Goal: Task Accomplishment & Management: Complete application form

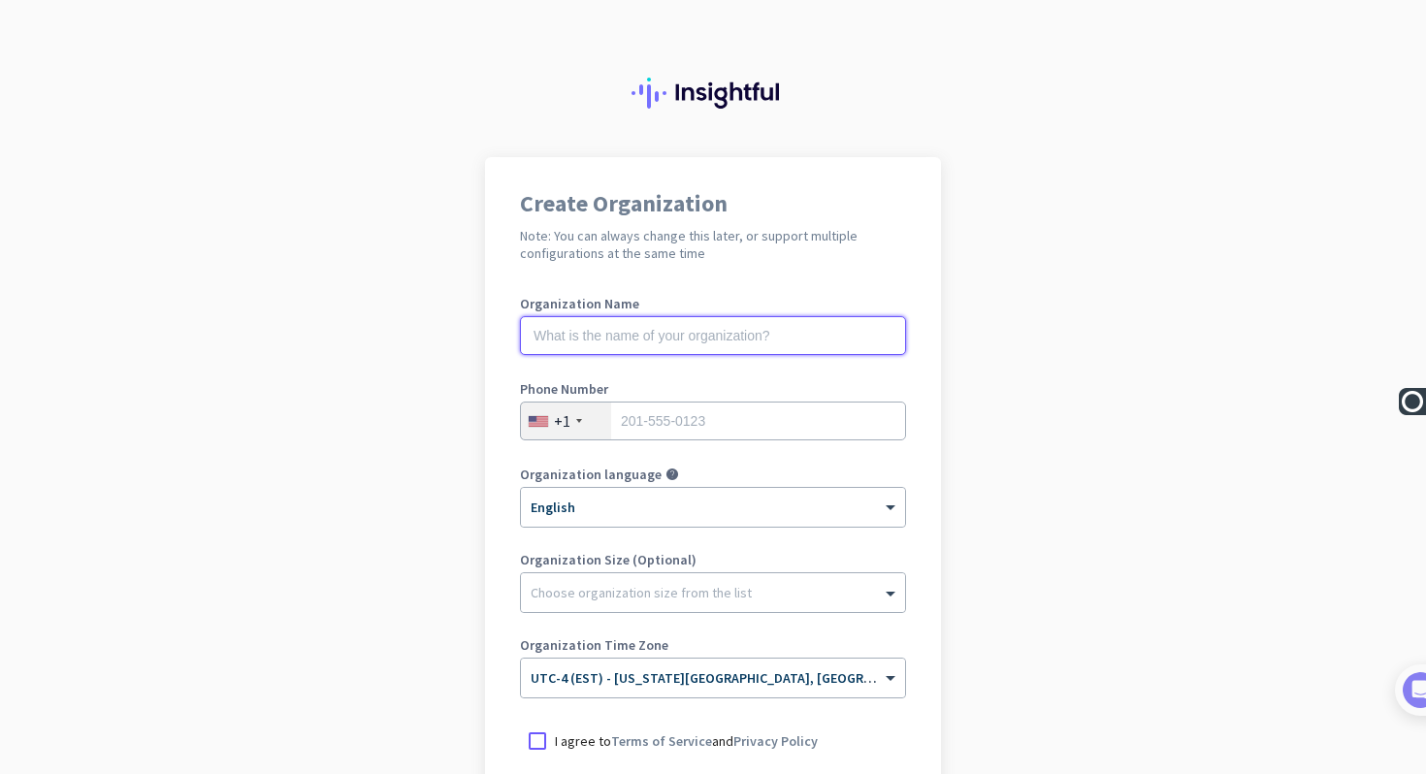
click at [723, 336] on input "text" at bounding box center [713, 335] width 386 height 39
type input "Saiber"
click at [693, 423] on input "tel" at bounding box center [713, 421] width 386 height 39
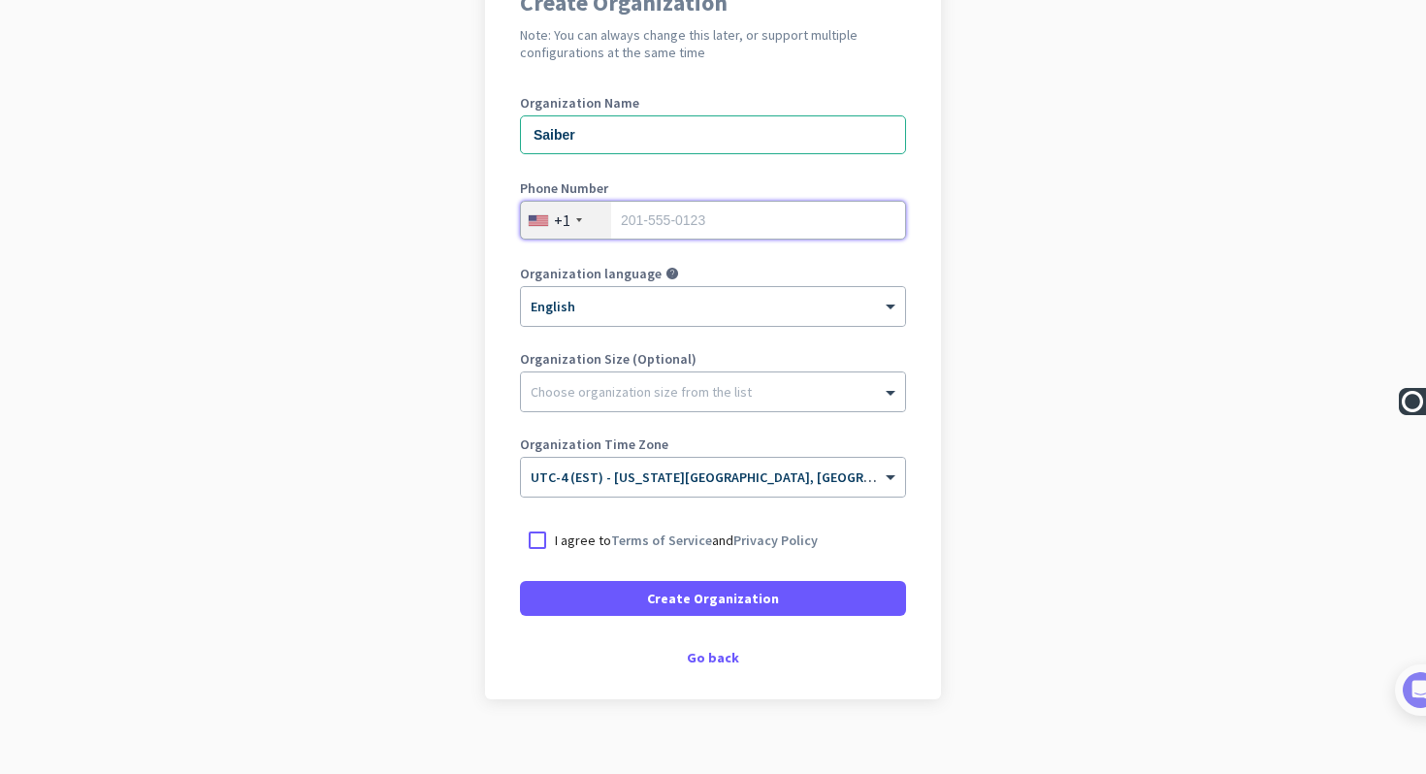
scroll to position [223, 0]
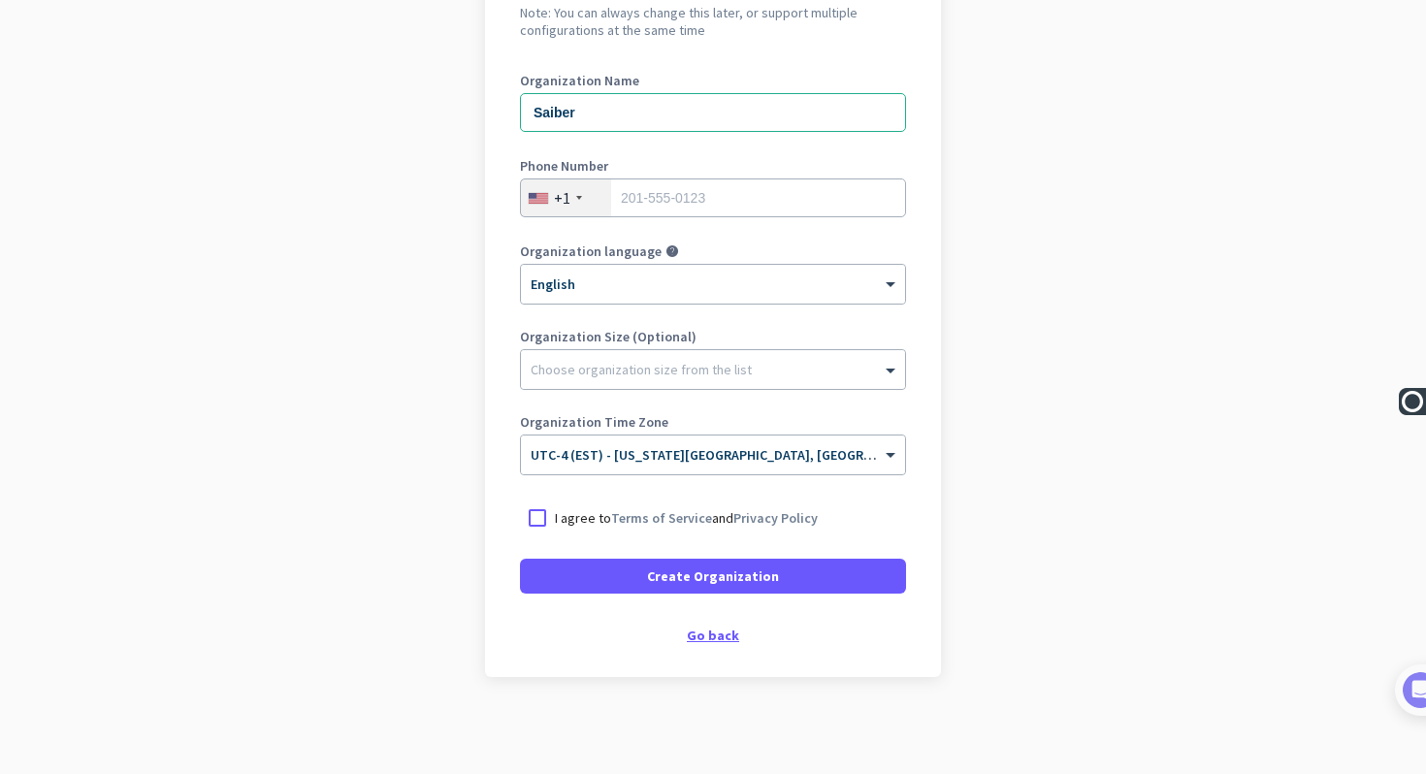
click at [720, 639] on div "Go back" at bounding box center [713, 636] width 386 height 14
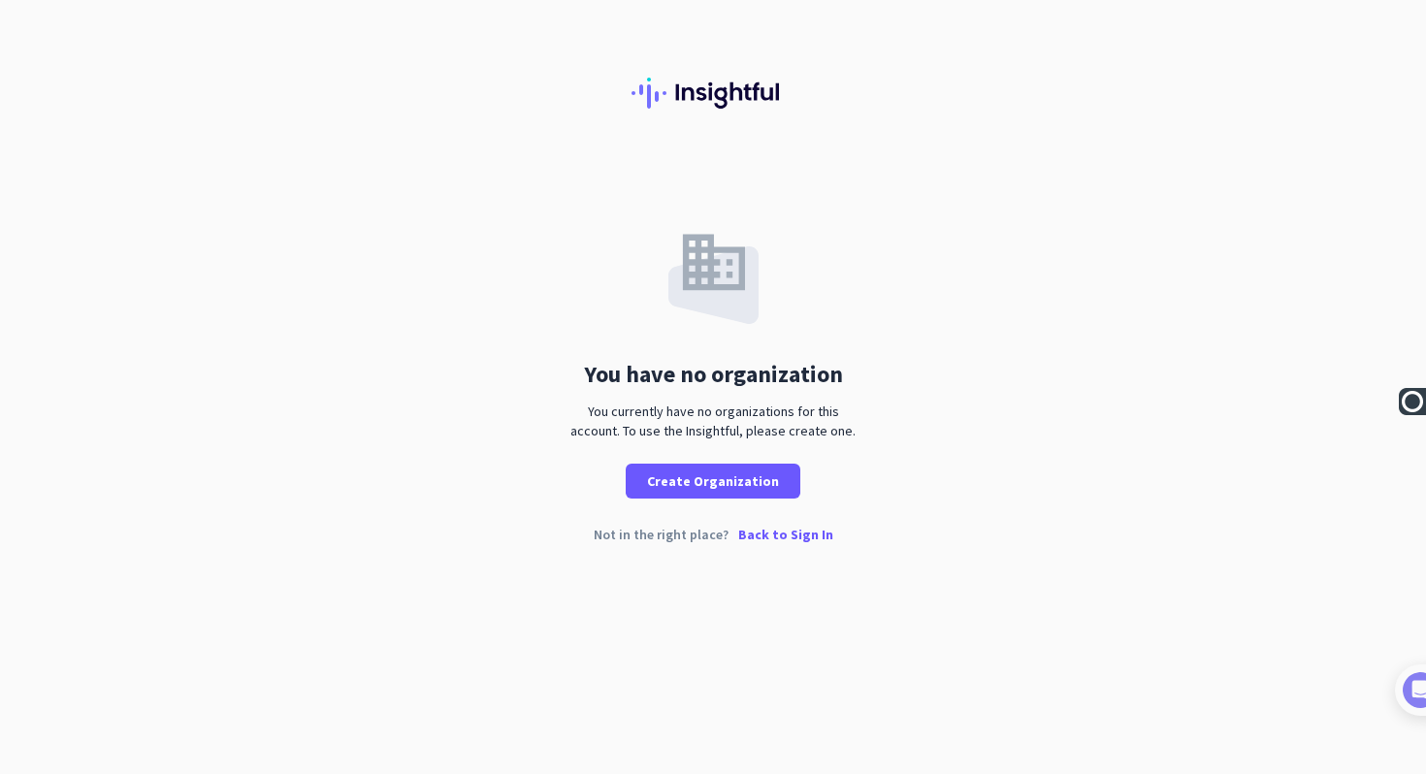
click at [774, 538] on p "Back to Sign In" at bounding box center [785, 535] width 95 height 14
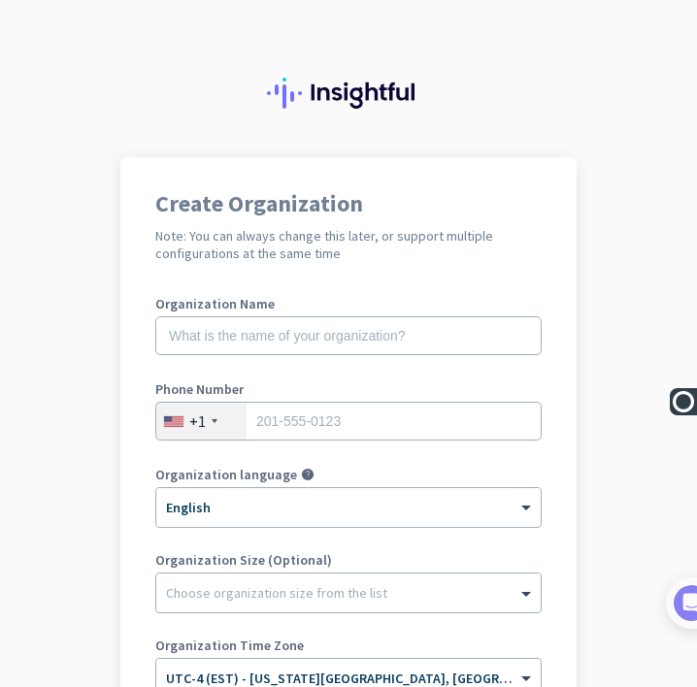
click at [213, 414] on div "+1" at bounding box center [201, 421] width 90 height 37
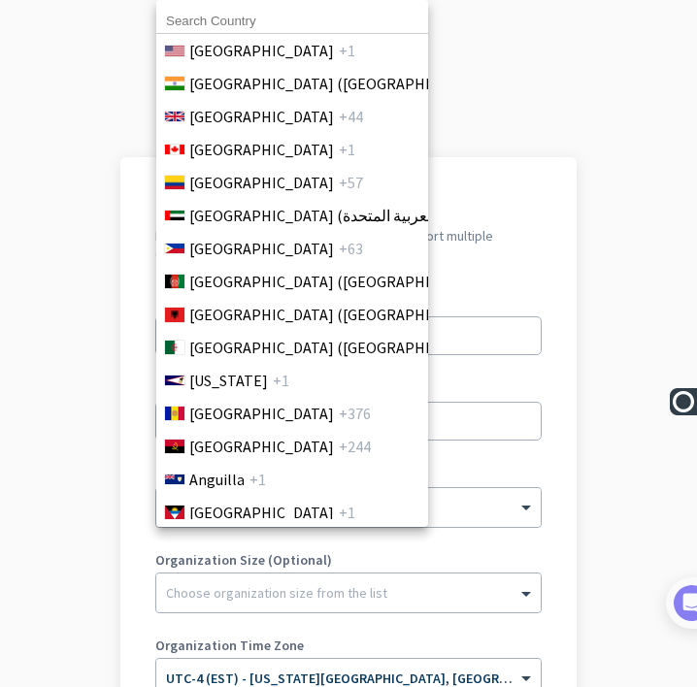
click at [257, 13] on input at bounding box center [292, 21] width 272 height 25
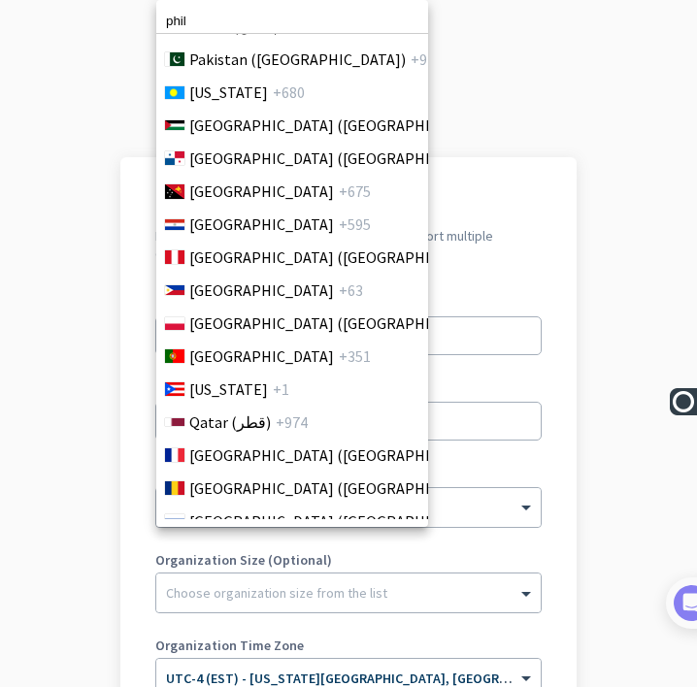
scroll to position [5571, 0]
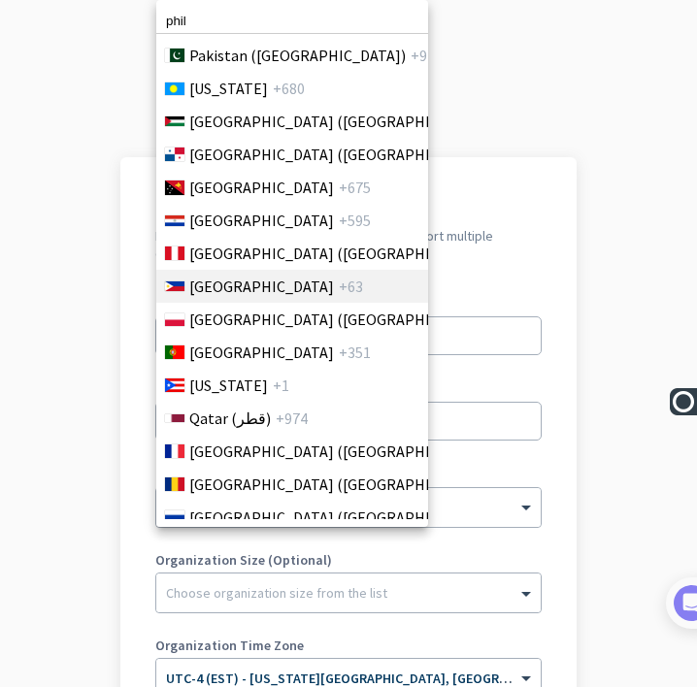
type input "phil"
click at [258, 287] on span "Philippines" at bounding box center [261, 286] width 145 height 23
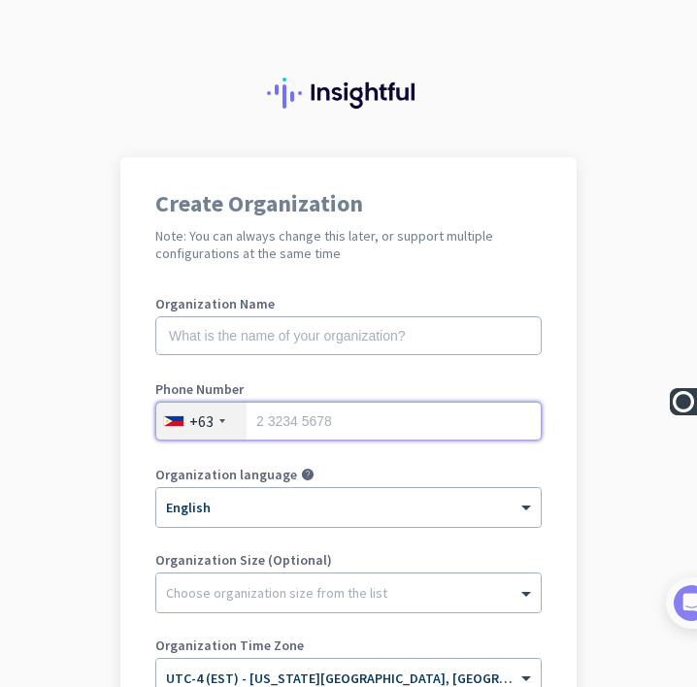
click at [295, 430] on input "tel" at bounding box center [348, 421] width 386 height 39
type input "9202509812"
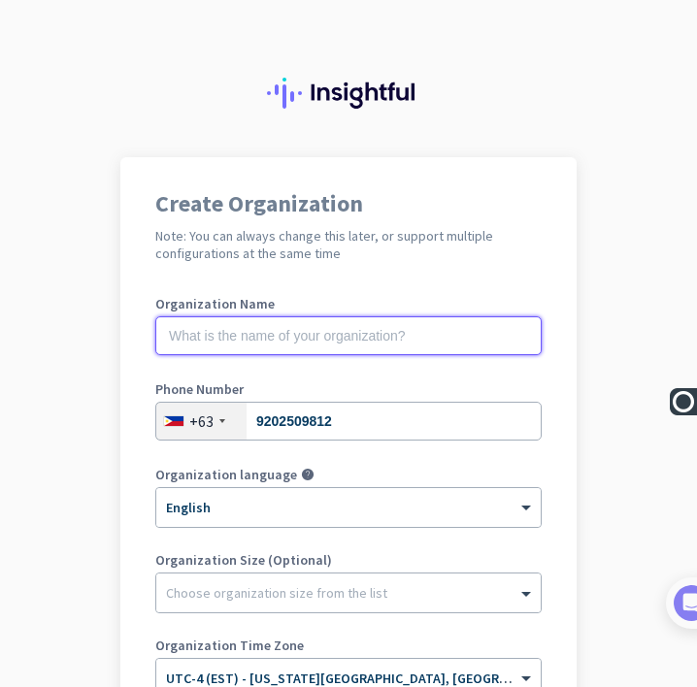
click at [286, 344] on input "text" at bounding box center [348, 335] width 386 height 39
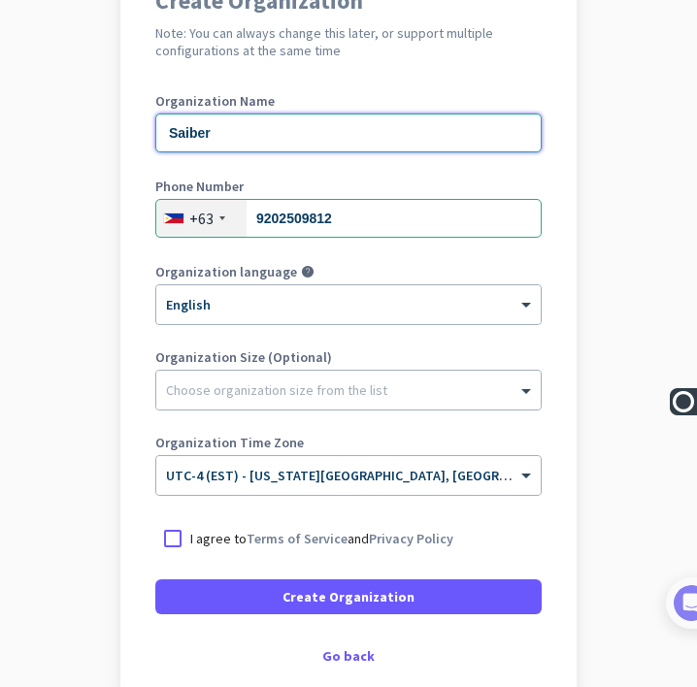
scroll to position [274, 0]
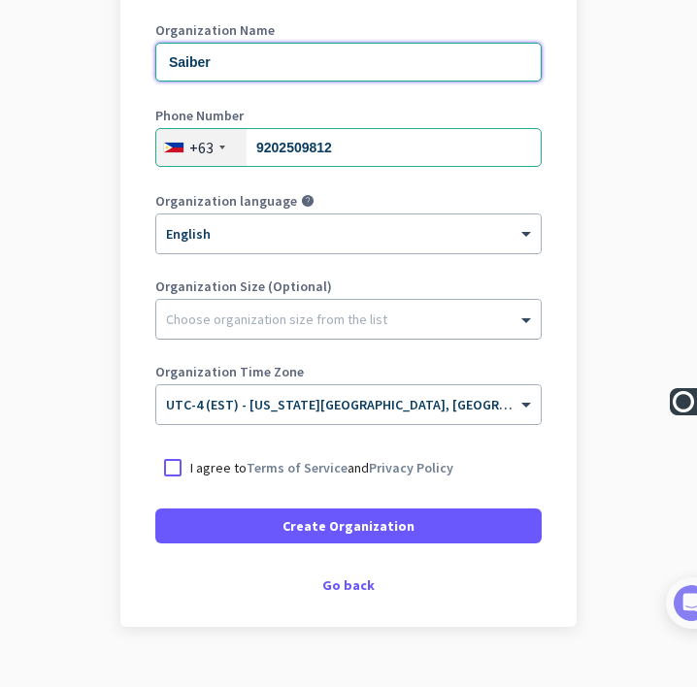
type input "Saiber"
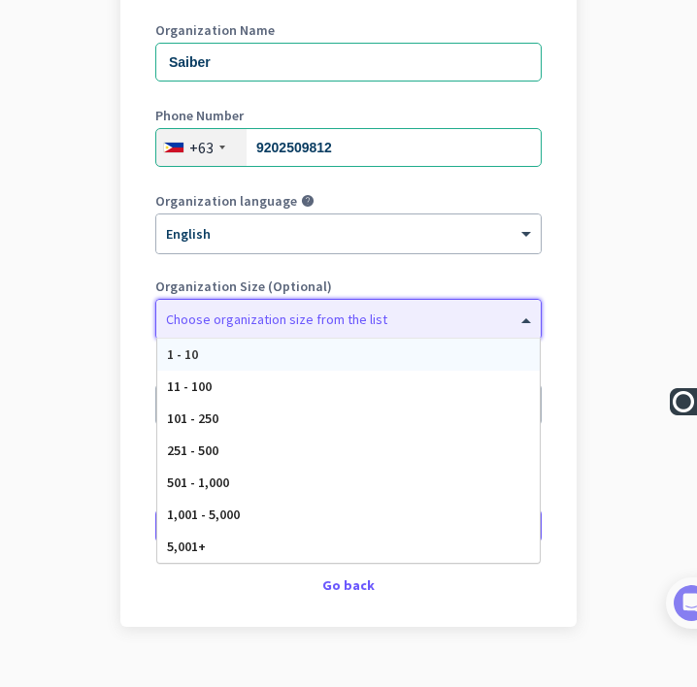
click at [339, 319] on div at bounding box center [348, 314] width 384 height 19
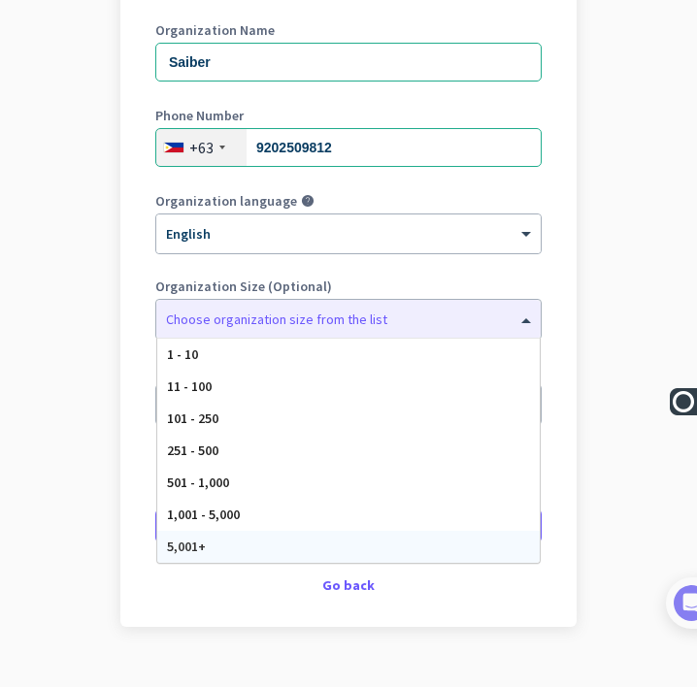
click at [413, 631] on app-onboarding-organization "Create Organization Note: You can always change this later, or support multiple…" at bounding box center [348, 304] width 697 height 840
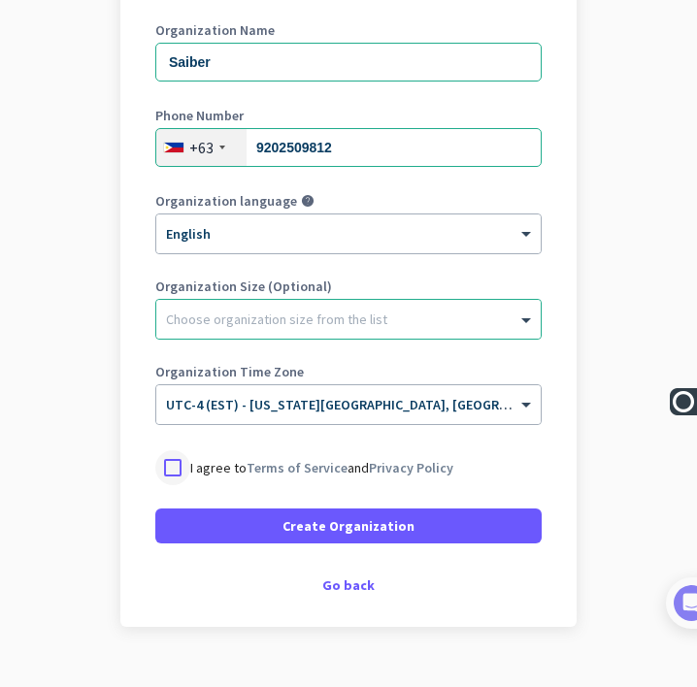
click at [173, 463] on div at bounding box center [172, 467] width 35 height 35
click at [390, 410] on span "UTC-4 (EST) - [US_STATE][GEOGRAPHIC_DATA], [GEOGRAPHIC_DATA], [GEOGRAPHIC_DATA]…" at bounding box center [503, 404] width 675 height 17
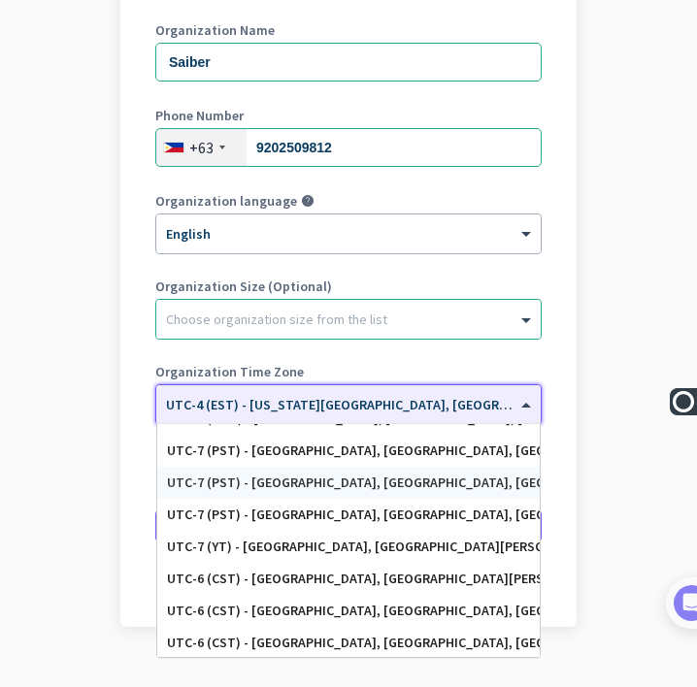
scroll to position [0, 0]
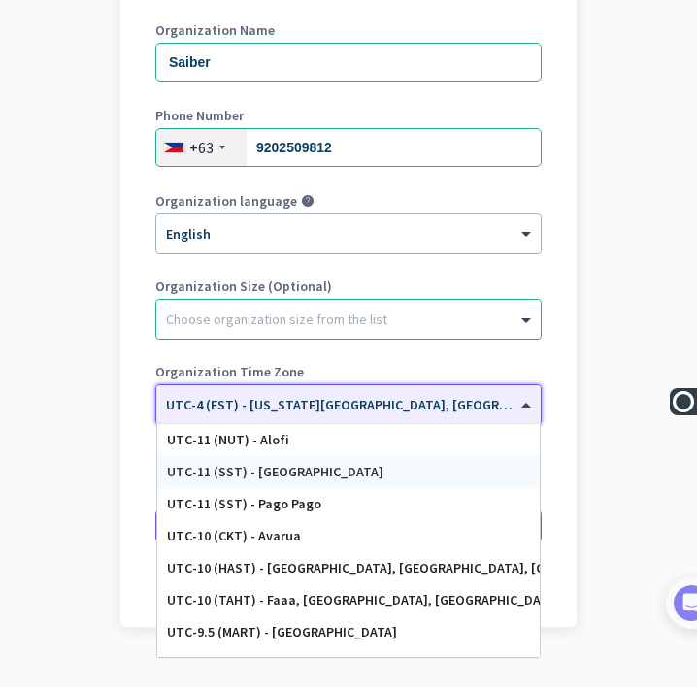
click at [632, 438] on app-onboarding-organization "Create Organization Note: You can always change this later, or support multiple…" at bounding box center [348, 304] width 697 height 840
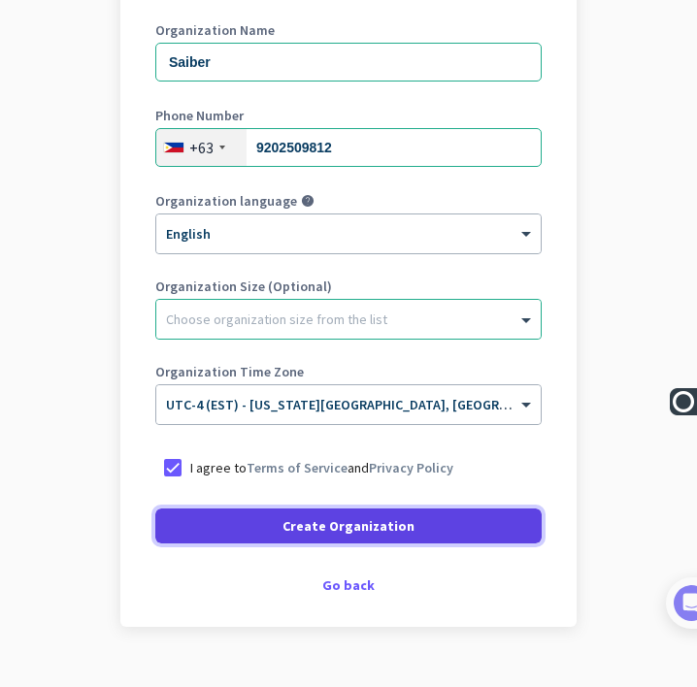
click at [397, 525] on span "Create Organization" at bounding box center [348, 525] width 132 height 19
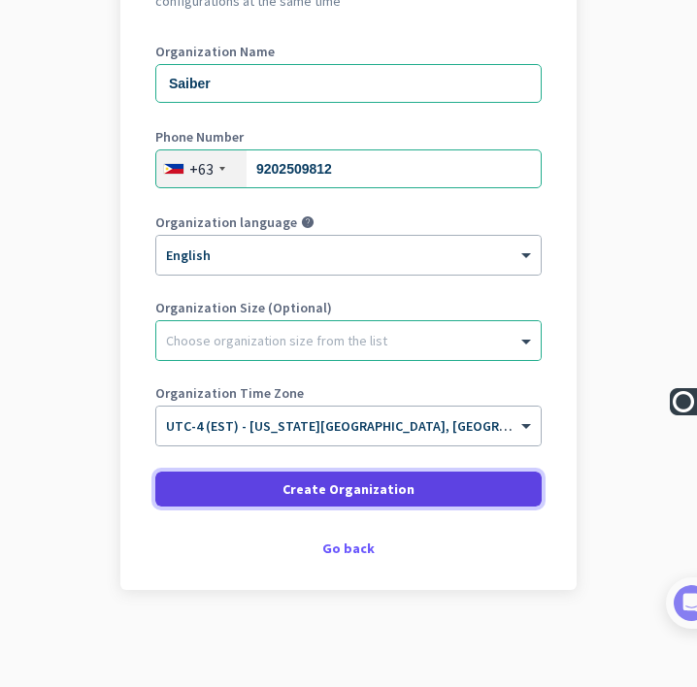
scroll to position [252, 0]
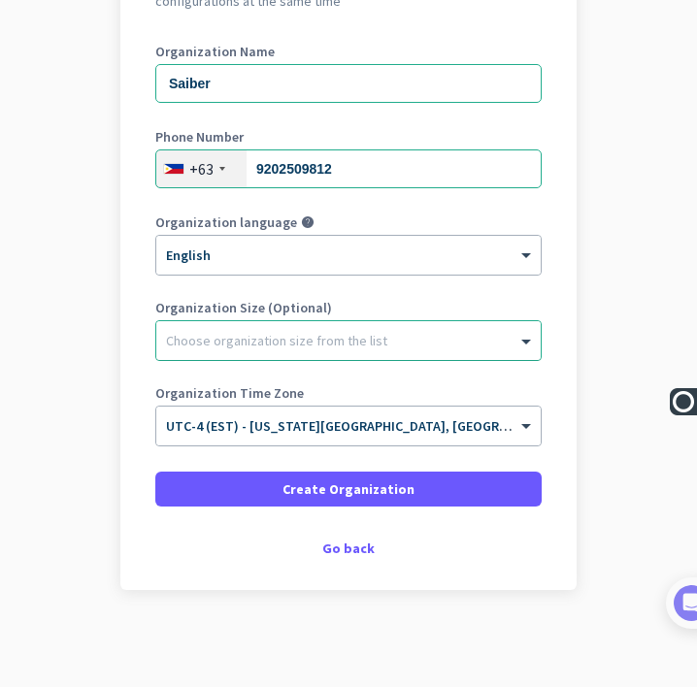
click at [449, 333] on div at bounding box center [348, 335] width 384 height 19
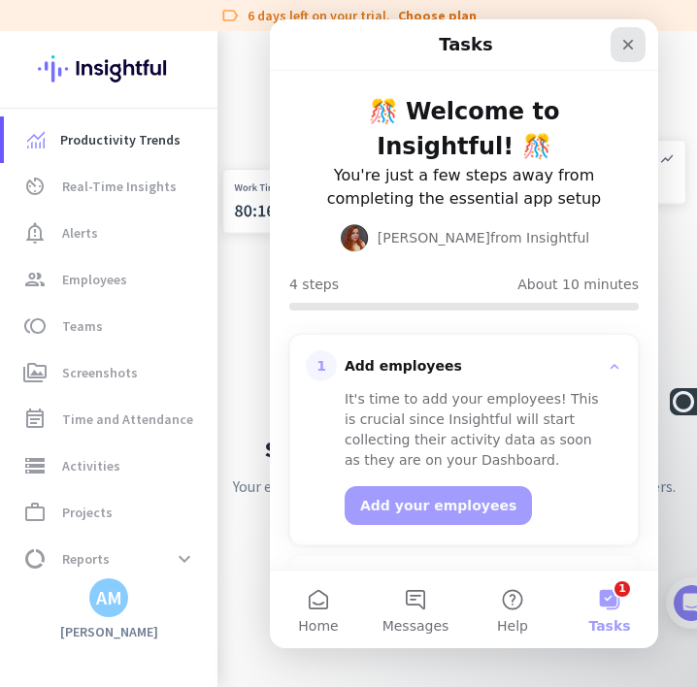
click at [631, 48] on icon "Close" at bounding box center [628, 45] width 11 height 11
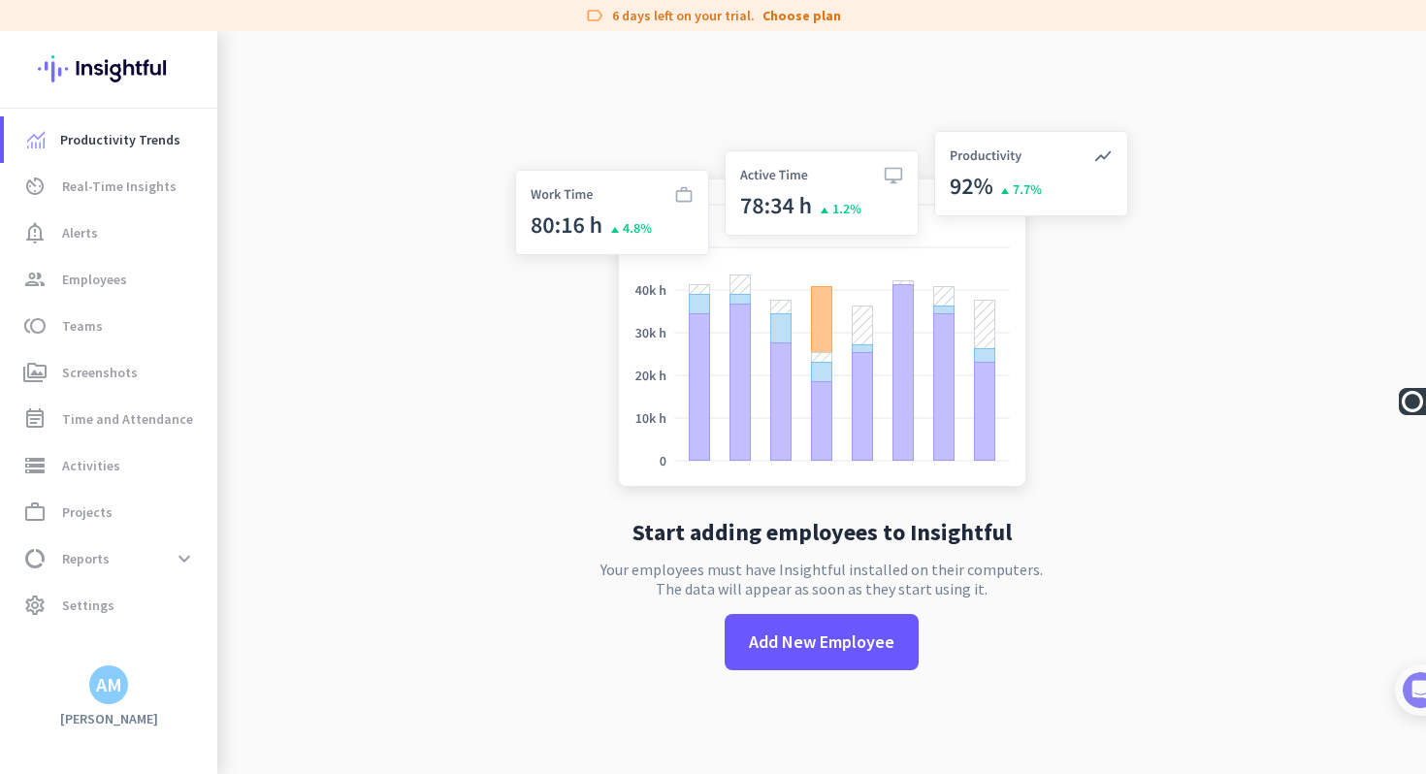
scroll to position [13, 0]
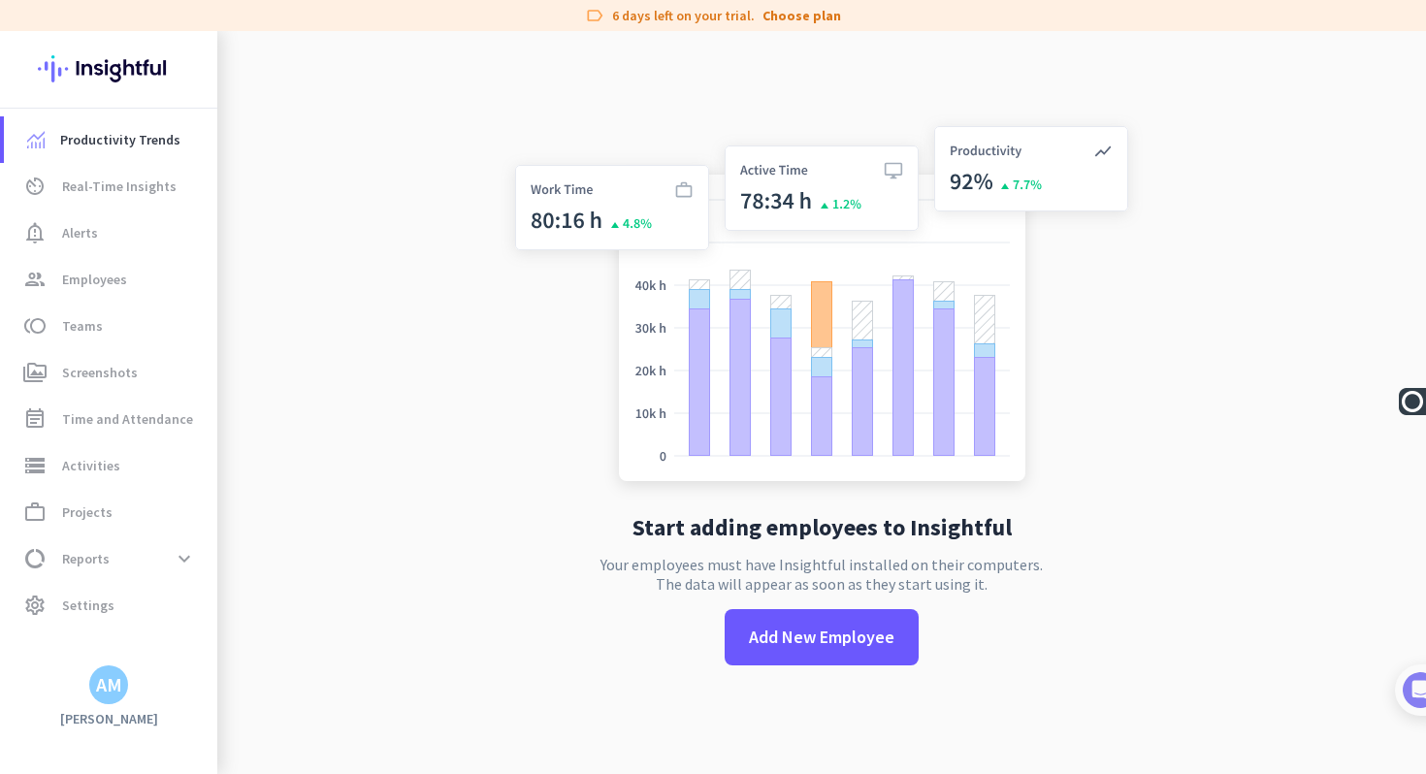
click at [97, 691] on div "AM" at bounding box center [109, 684] width 26 height 19
click at [126, 149] on div at bounding box center [713, 387] width 1426 height 774
click at [138, 140] on span "Productivity Trends" at bounding box center [120, 139] width 120 height 23
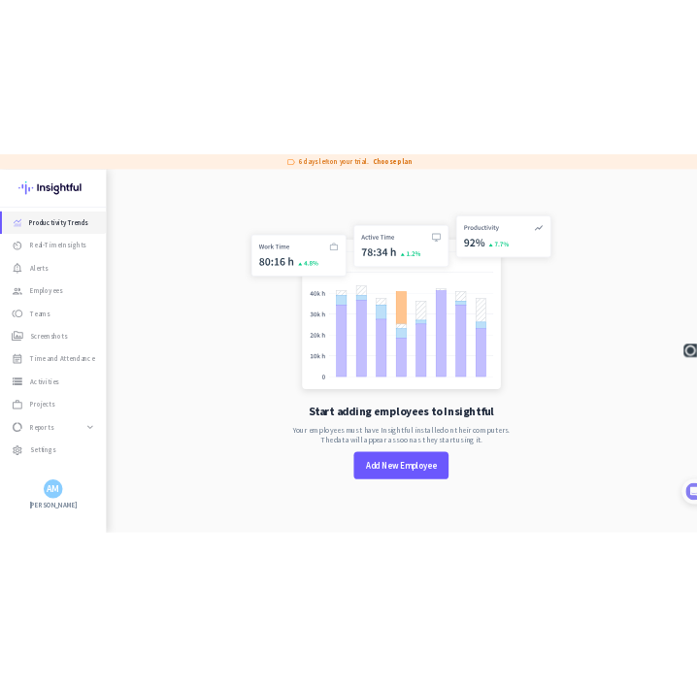
scroll to position [0, 0]
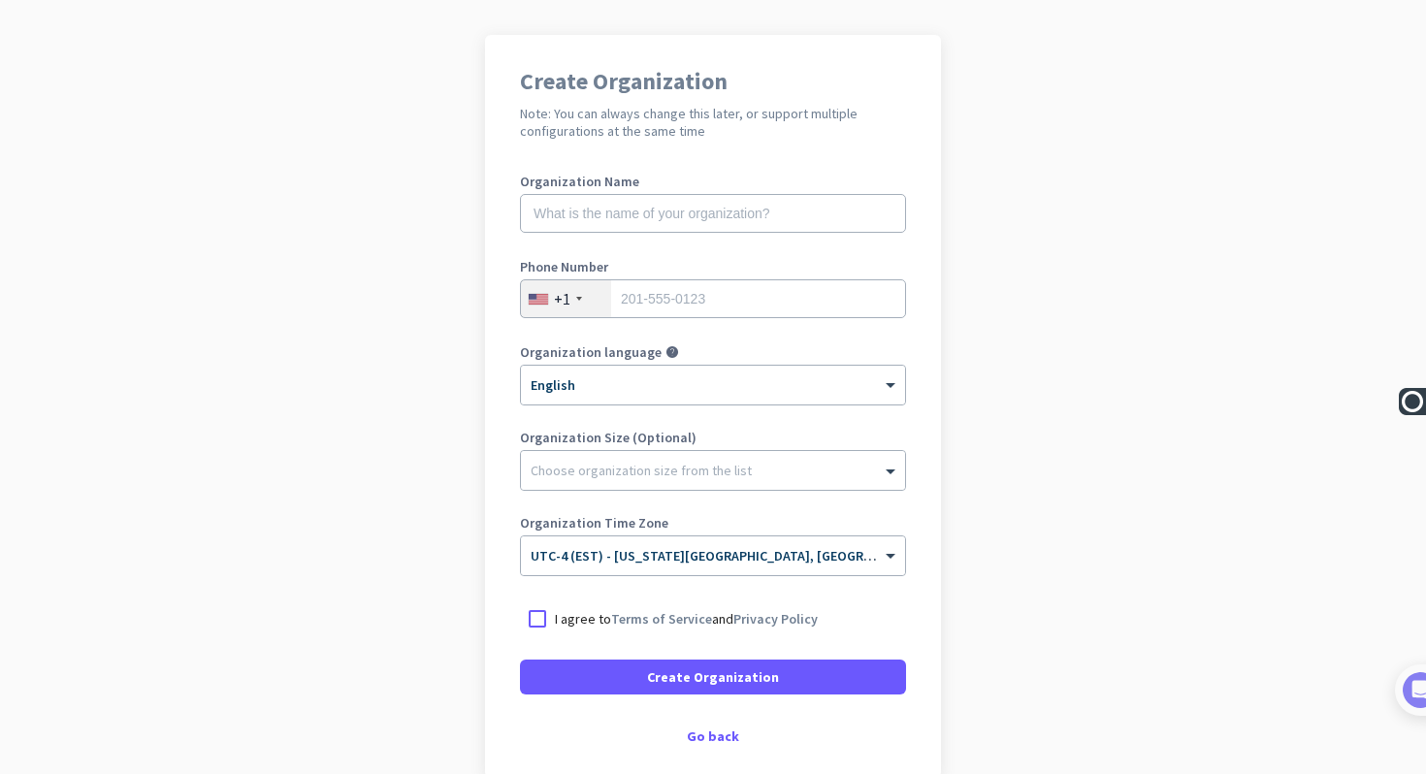
scroll to position [119, 0]
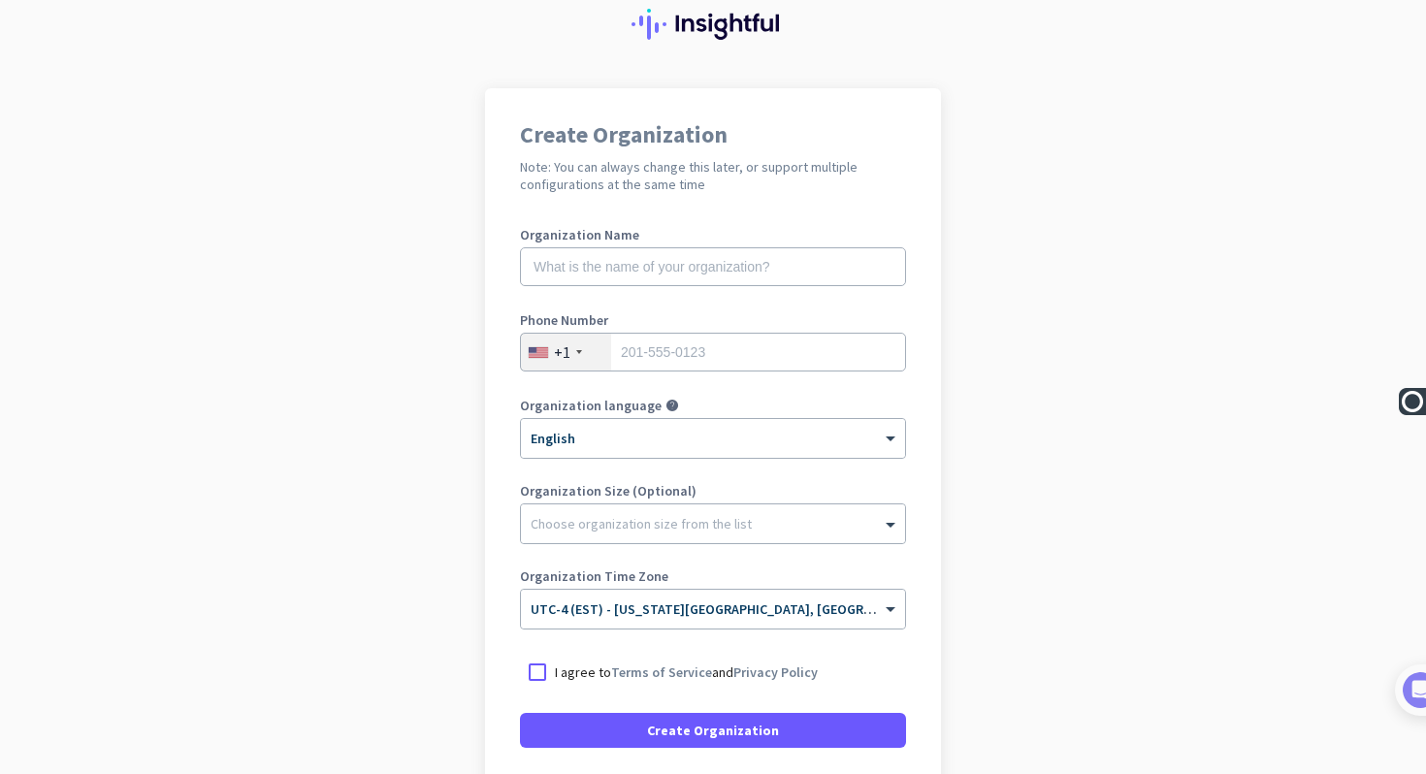
scroll to position [68, 0]
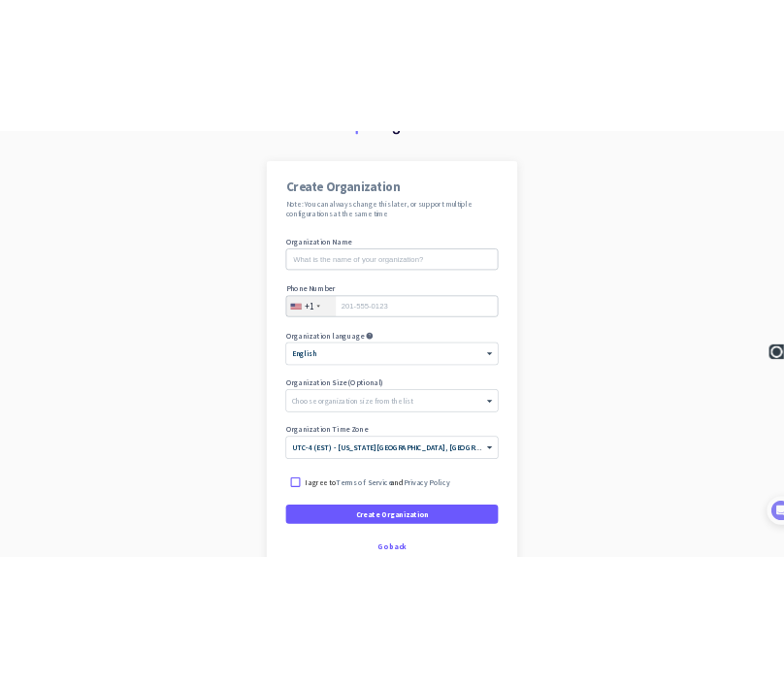
scroll to position [79, 0]
